Goal: Task Accomplishment & Management: Manage account settings

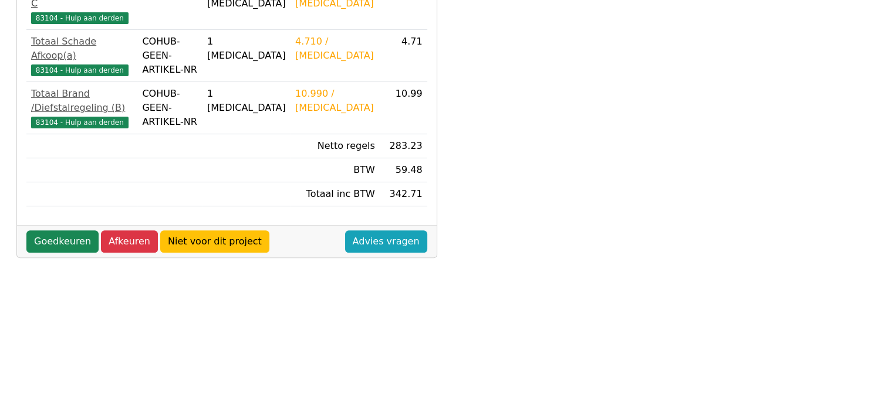
scroll to position [411, 0]
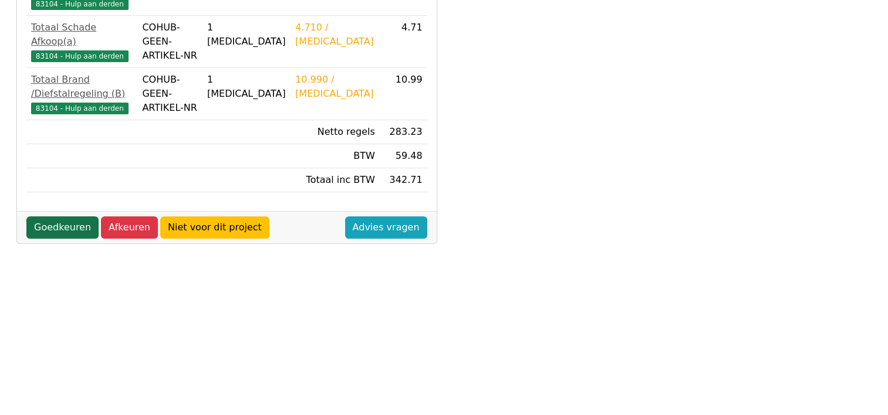
click at [55, 217] on link "Goedkeuren" at bounding box center [62, 228] width 72 height 22
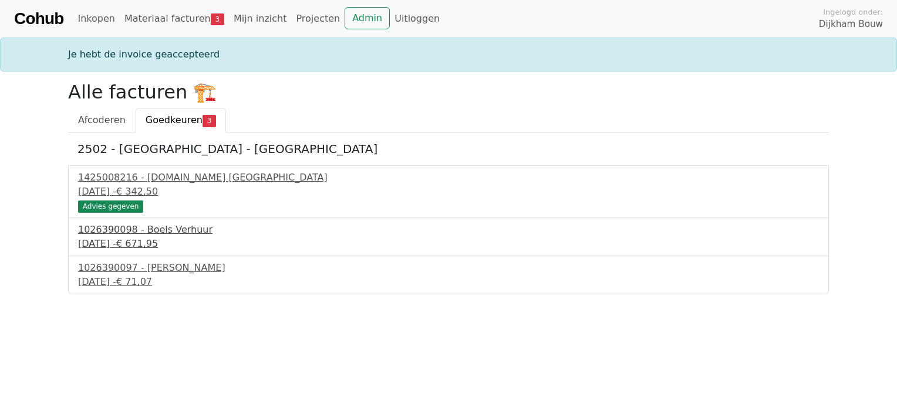
click at [150, 232] on div "1026390098 - Boels Verhuur" at bounding box center [448, 230] width 741 height 14
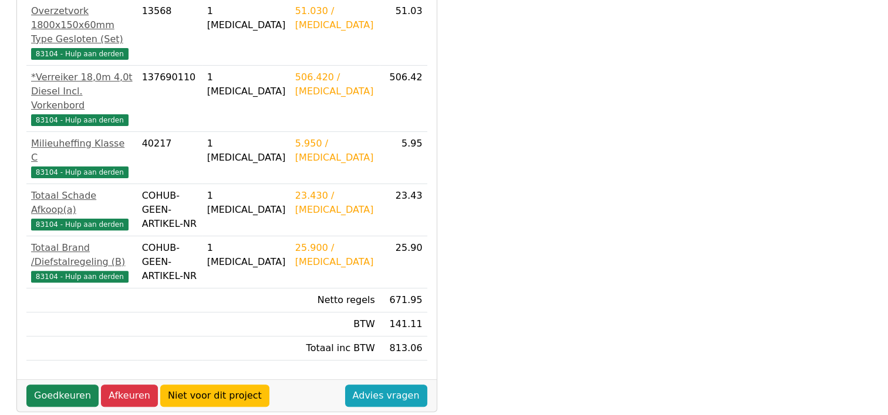
scroll to position [352, 0]
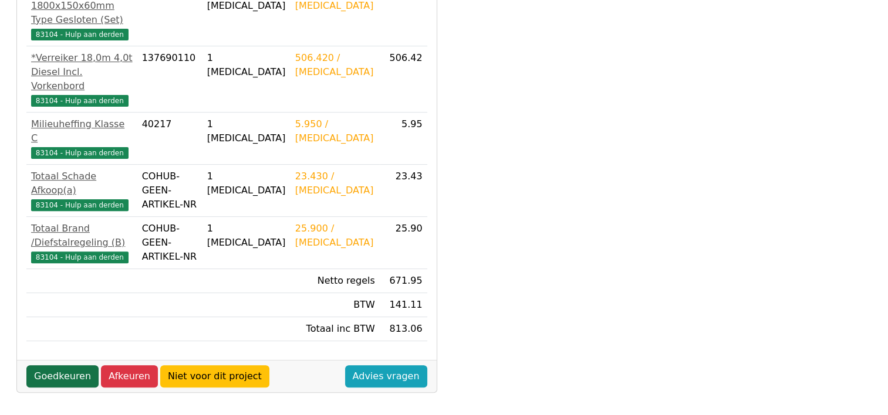
click at [63, 366] on link "Goedkeuren" at bounding box center [62, 377] width 72 height 22
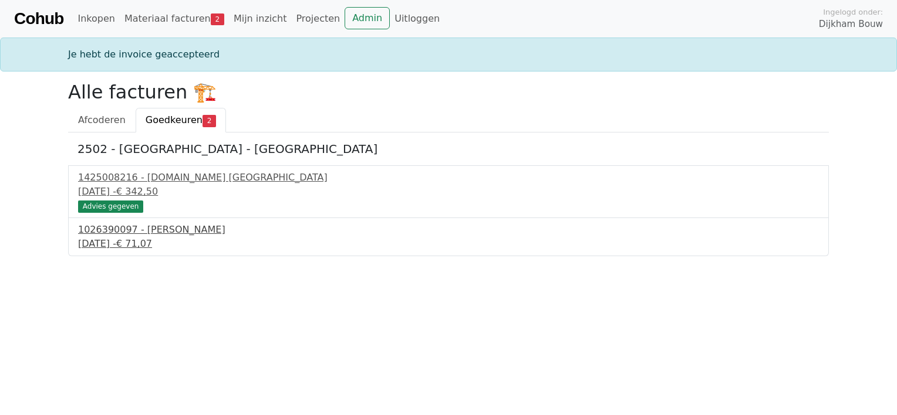
click at [146, 233] on div "1026390097 - Boels Verhuur" at bounding box center [448, 230] width 741 height 14
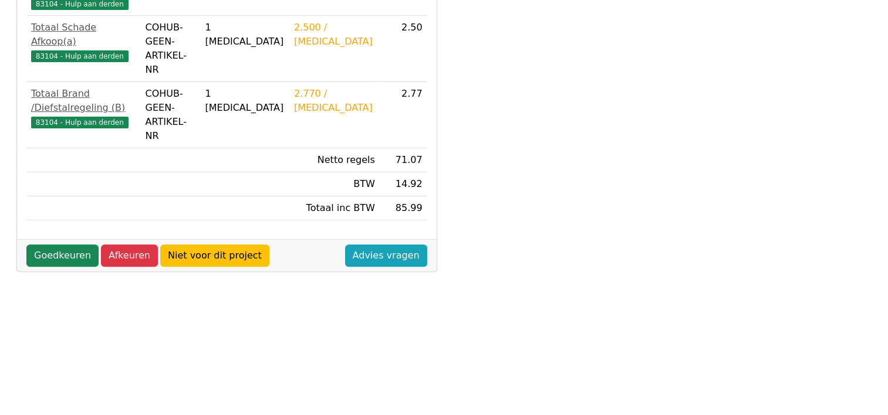
scroll to position [411, 0]
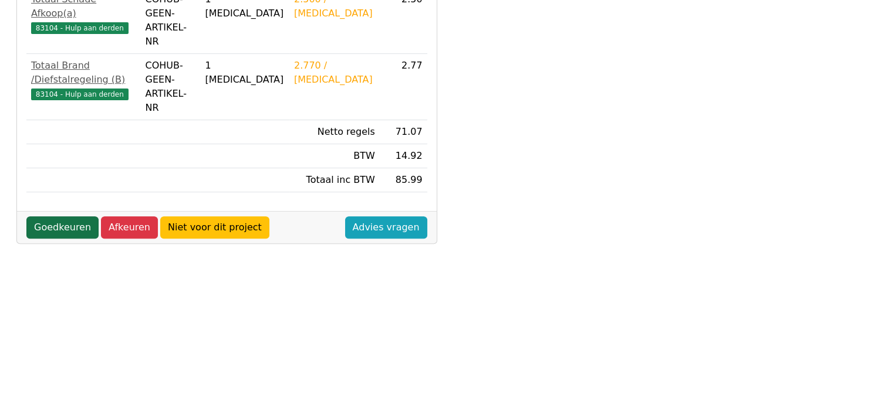
click at [53, 217] on link "Goedkeuren" at bounding box center [62, 228] width 72 height 22
